Goal: Information Seeking & Learning: Find contact information

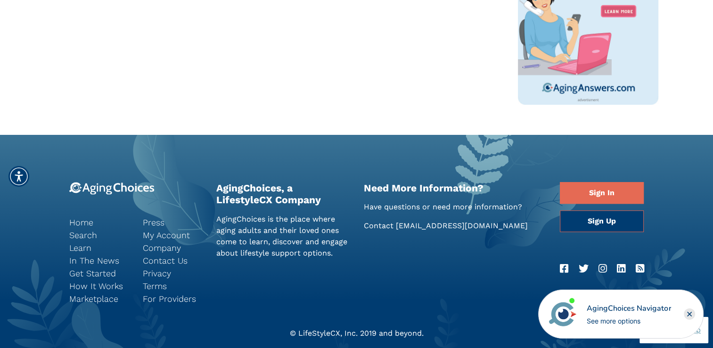
scroll to position [739, 0]
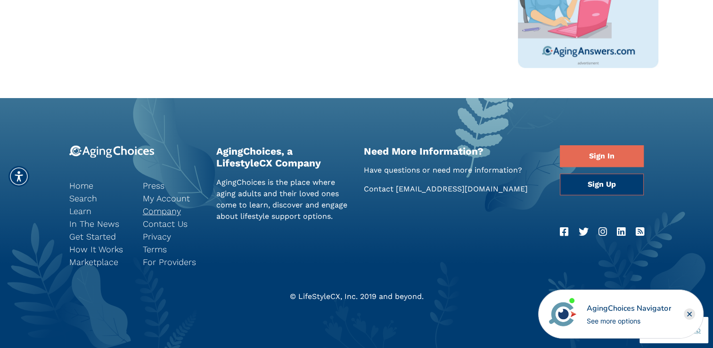
click at [149, 211] on link "Company" at bounding box center [172, 210] width 59 height 13
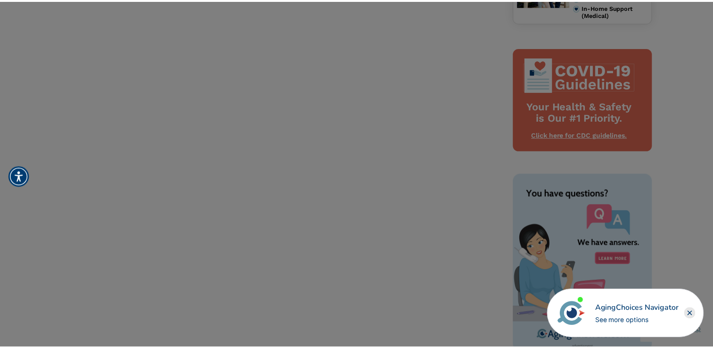
scroll to position [442, 0]
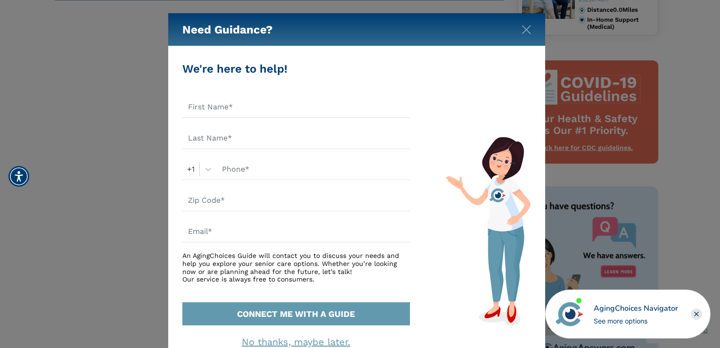
click at [520, 32] on div "Need Guidance?" at bounding box center [356, 29] width 377 height 33
click at [526, 27] on img "Close" at bounding box center [525, 29] width 9 height 9
